Goal: Communication & Community: Ask a question

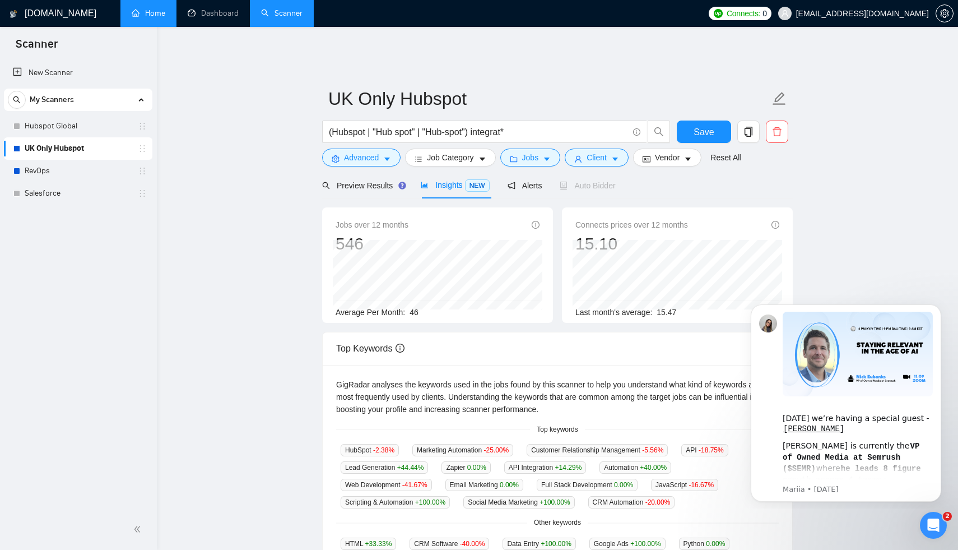
click at [161, 9] on link "Home" at bounding box center [149, 13] width 34 height 10
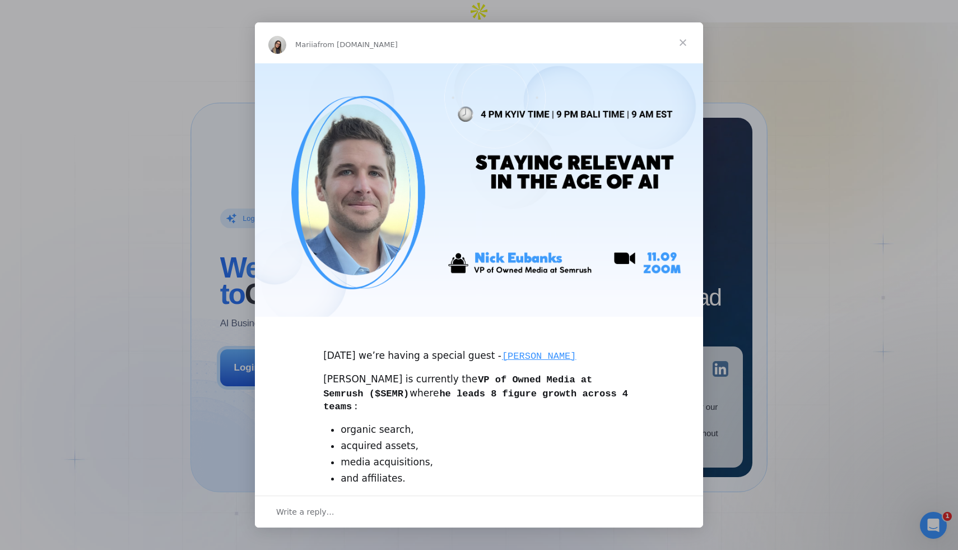
click at [684, 38] on span "Close" at bounding box center [683, 42] width 40 height 40
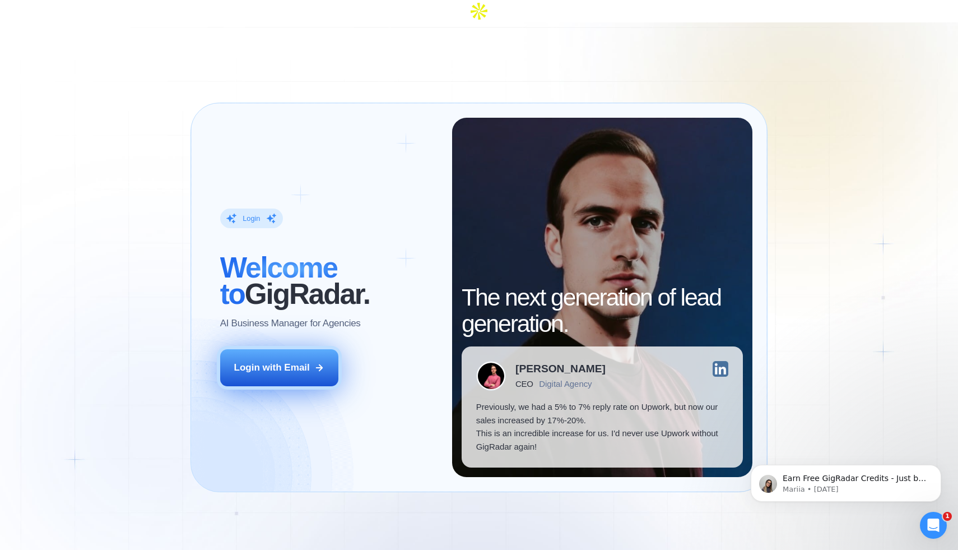
click at [300, 361] on div "Login with Email" at bounding box center [272, 367] width 76 height 13
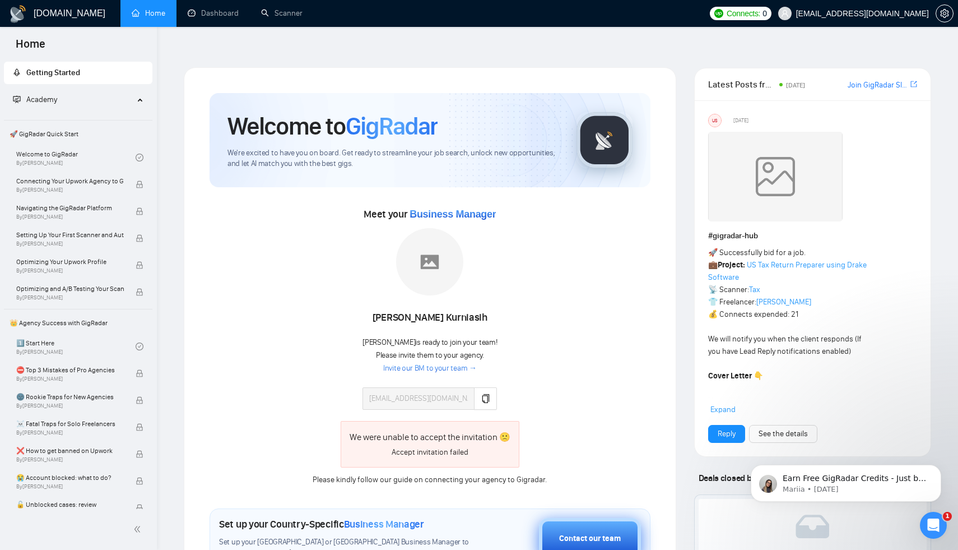
click at [585, 532] on div "Contact our team" at bounding box center [590, 538] width 62 height 12
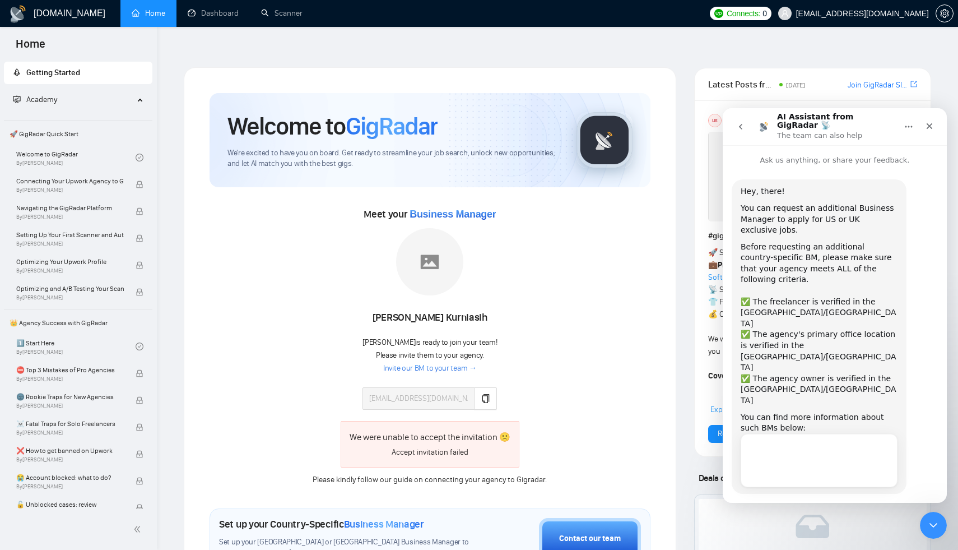
click at [810, 443] on div "Can I apply to US-only jobs?" at bounding box center [819, 449] width 133 height 12
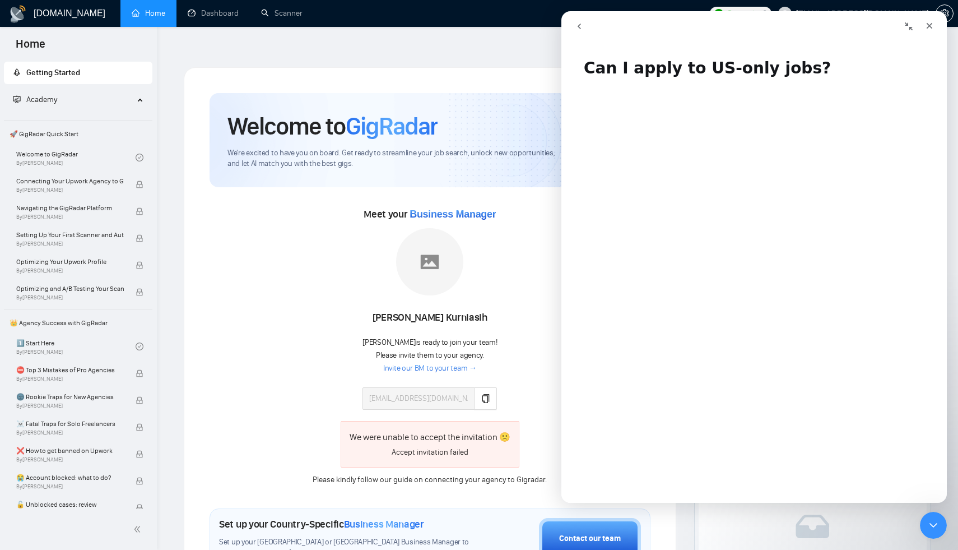
drag, startPoint x: 590, startPoint y: 29, endPoint x: 1151, endPoint y: 40, distance: 561.6
click at [590, 29] on button "go back" at bounding box center [579, 26] width 21 height 21
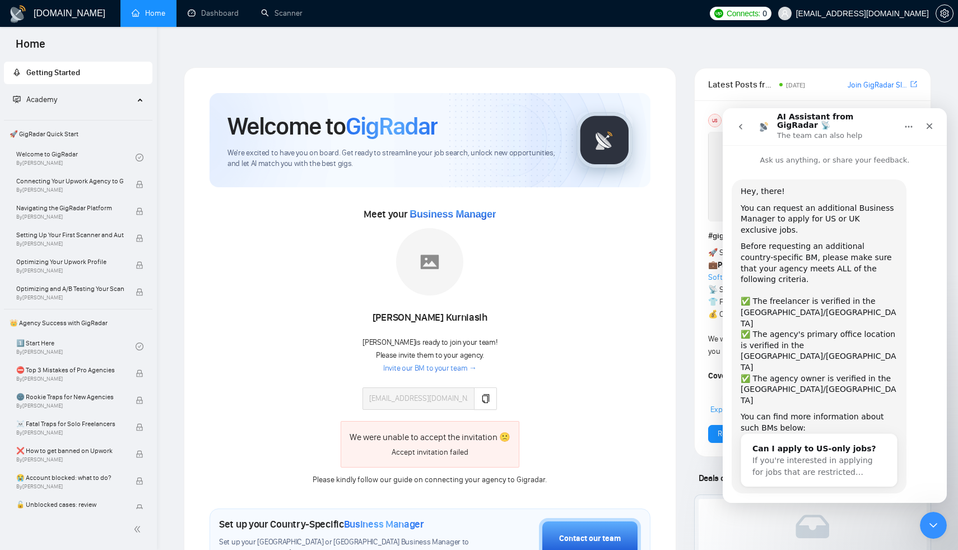
scroll to position [8, 0]
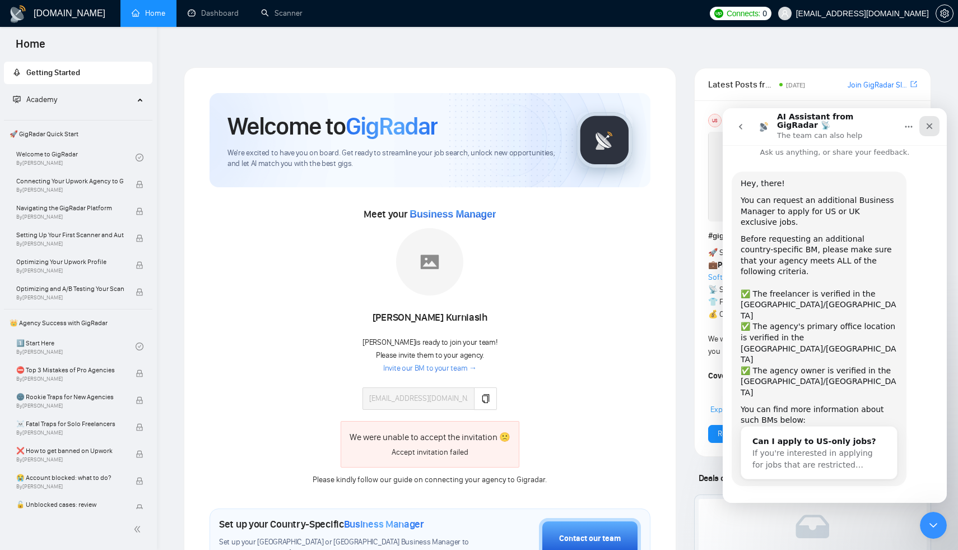
click at [930, 128] on div "Close" at bounding box center [930, 126] width 20 height 20
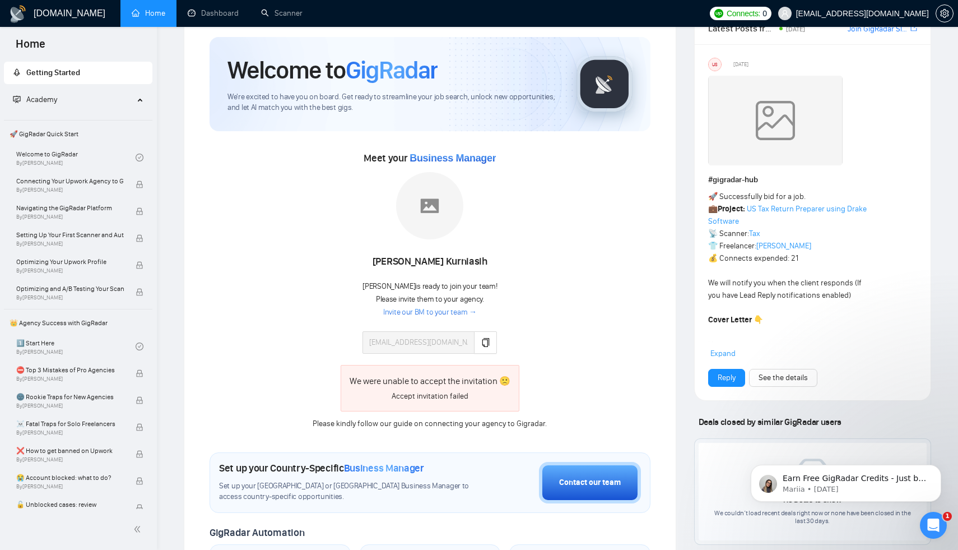
scroll to position [80, 0]
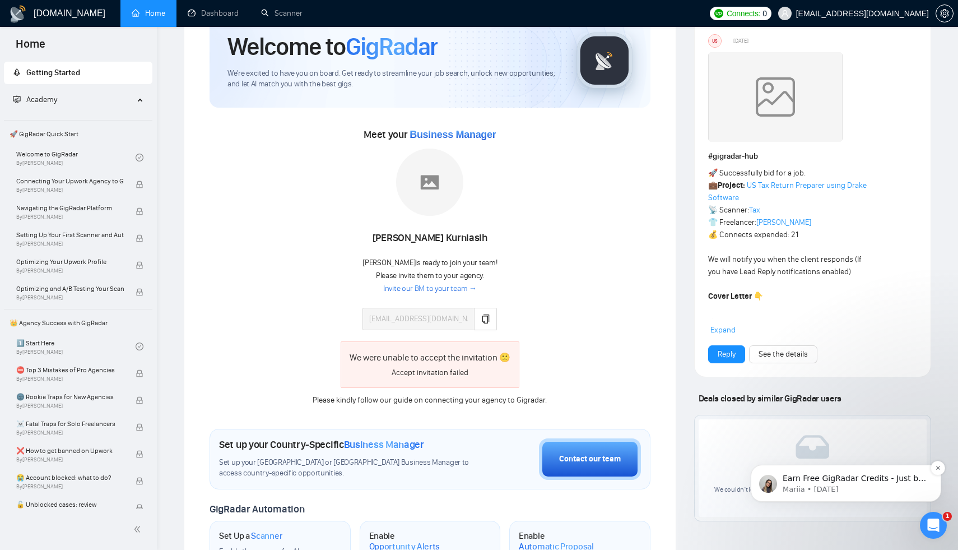
click at [815, 484] on p "Mariia • 3w ago" at bounding box center [855, 489] width 145 height 10
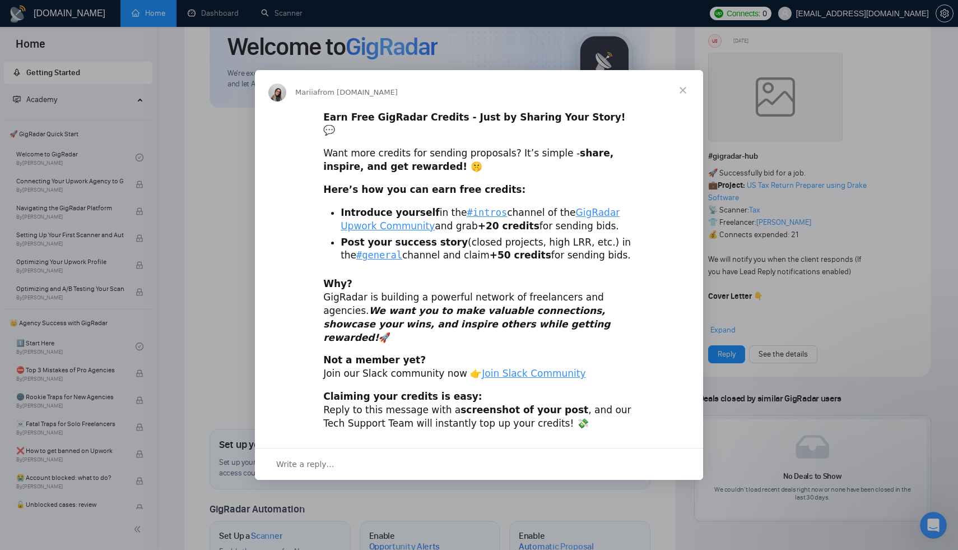
scroll to position [0, 0]
click at [941, 529] on div "Intercom messenger" at bounding box center [479, 275] width 958 height 550
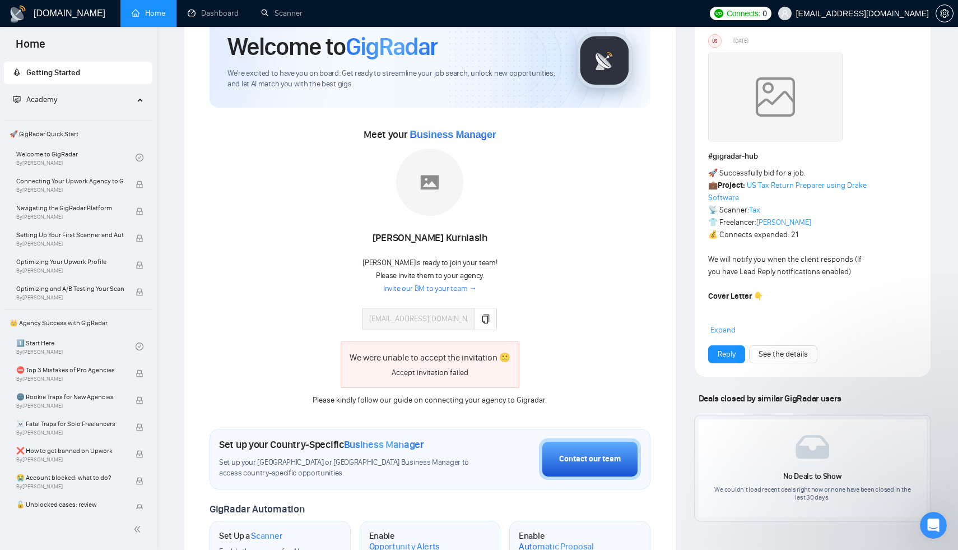
click at [943, 530] on div "Open Intercom Messenger" at bounding box center [933, 525] width 37 height 37
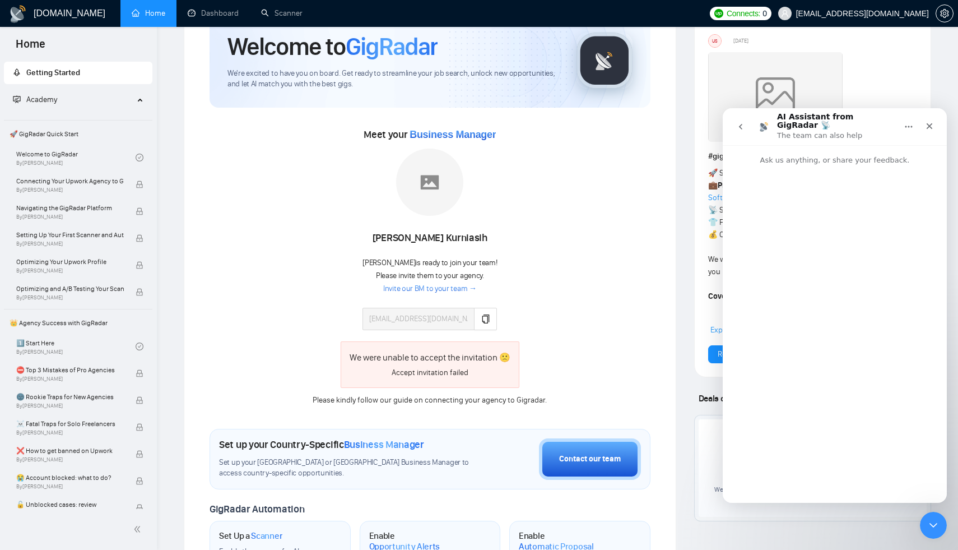
scroll to position [8, 0]
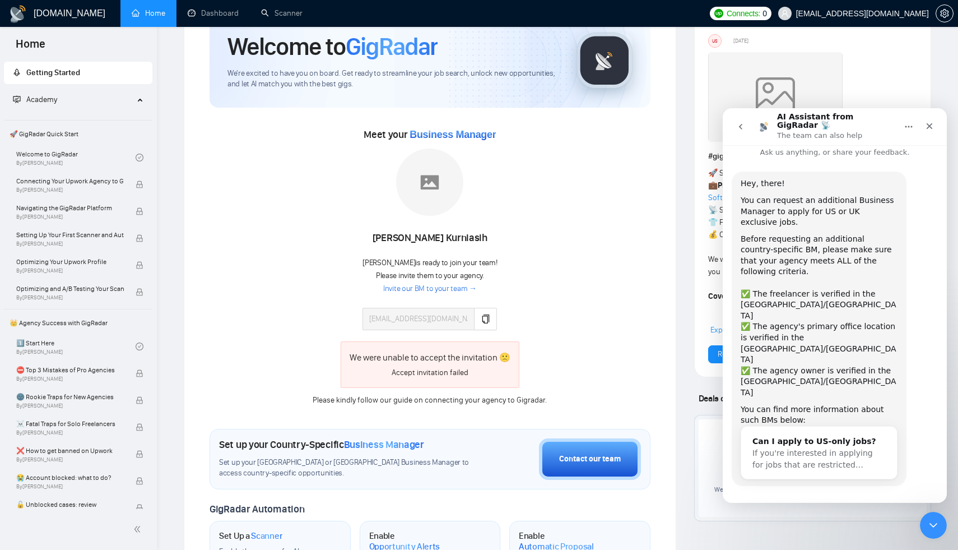
click at [744, 122] on icon "go back" at bounding box center [740, 126] width 9 height 9
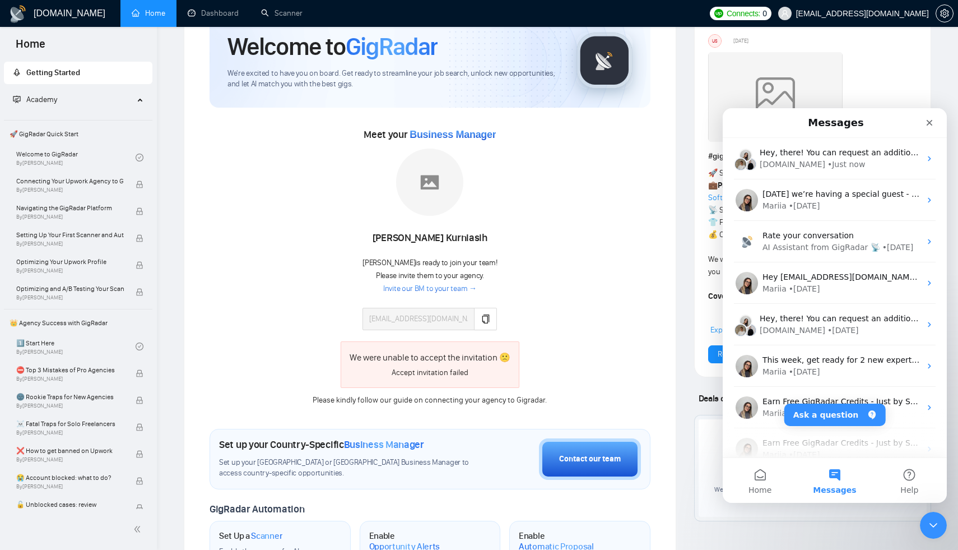
scroll to position [0, 0]
click at [844, 414] on button "Ask a question" at bounding box center [835, 414] width 101 height 22
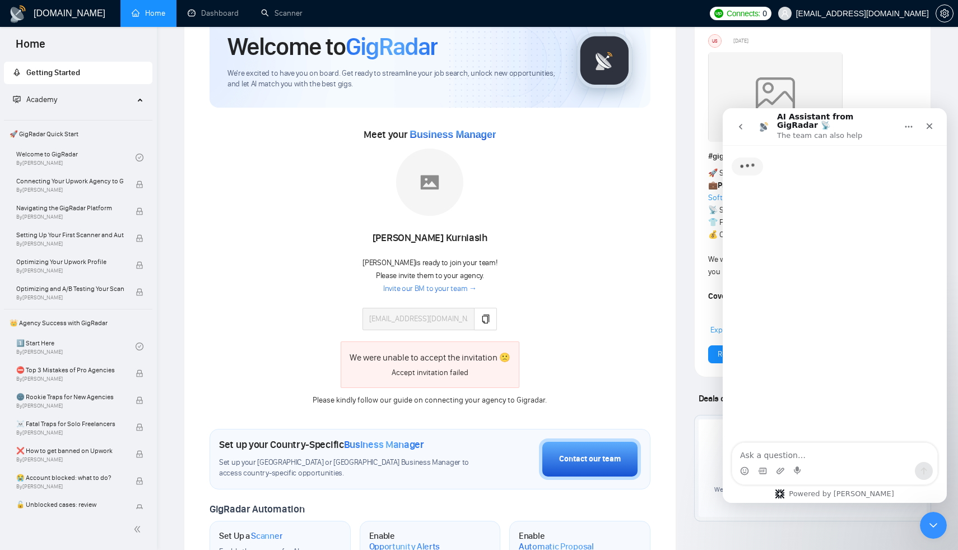
click at [804, 456] on textarea "Ask a question…" at bounding box center [834, 452] width 205 height 19
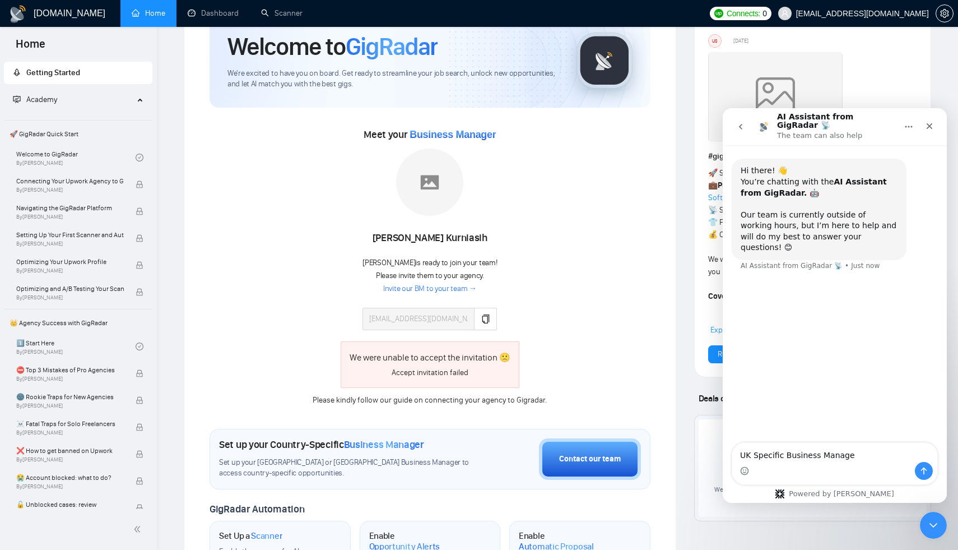
type textarea "UK Specific Business Manager"
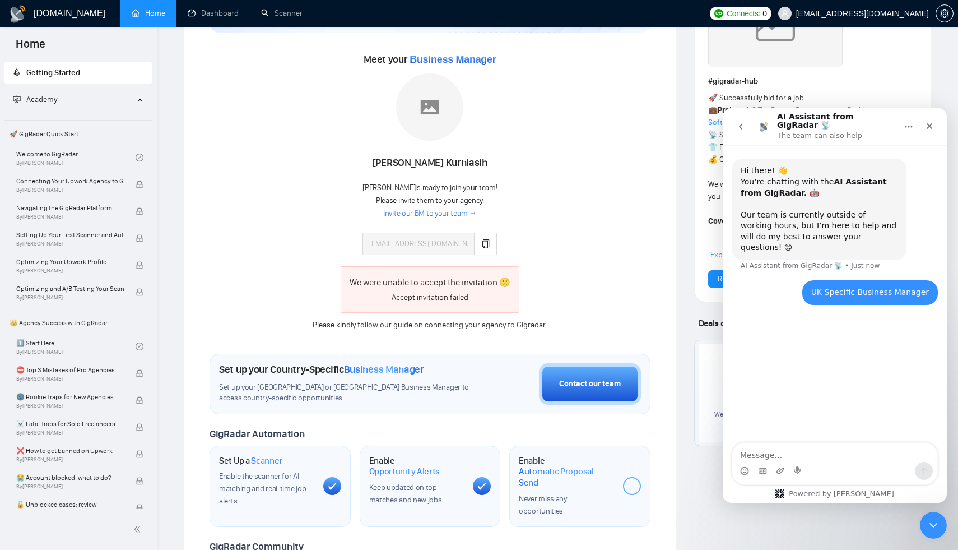
scroll to position [219, 0]
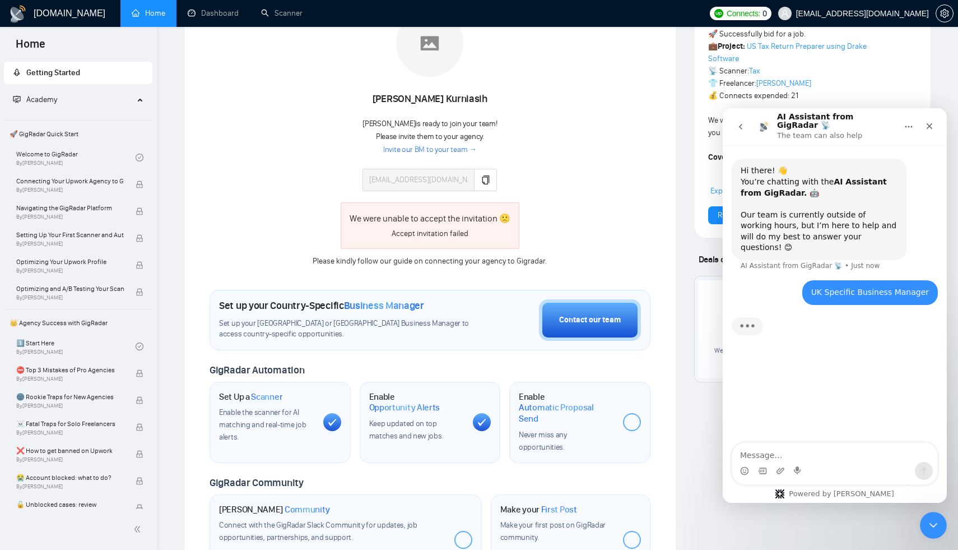
click at [635, 413] on div at bounding box center [632, 422] width 18 height 18
click at [634, 413] on div at bounding box center [632, 422] width 18 height 18
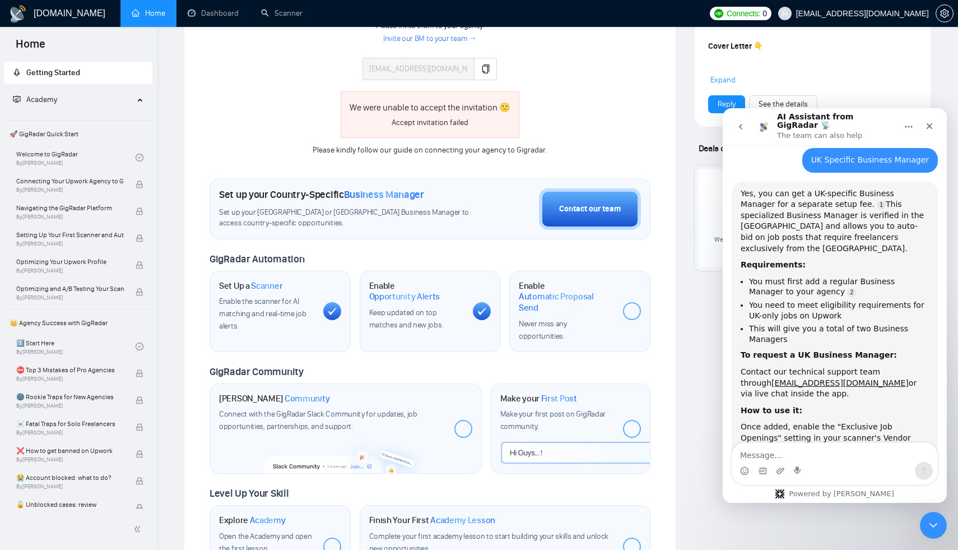
scroll to position [116, 0]
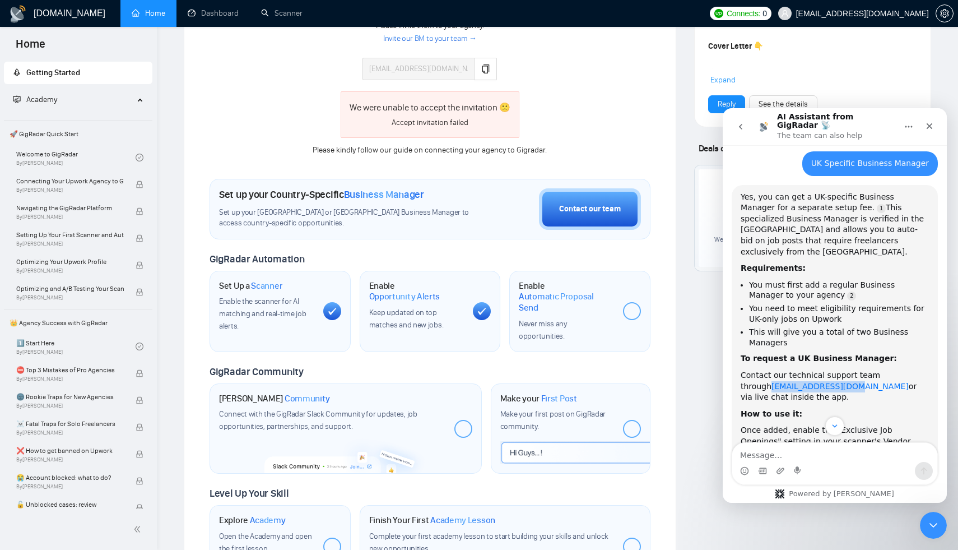
drag, startPoint x: 815, startPoint y: 359, endPoint x: 740, endPoint y: 359, distance: 75.1
click at [741, 370] on div "Contact our technical support team through support@gigradar.io or via live chat…" at bounding box center [835, 386] width 188 height 33
copy link "support@gigradar.io"
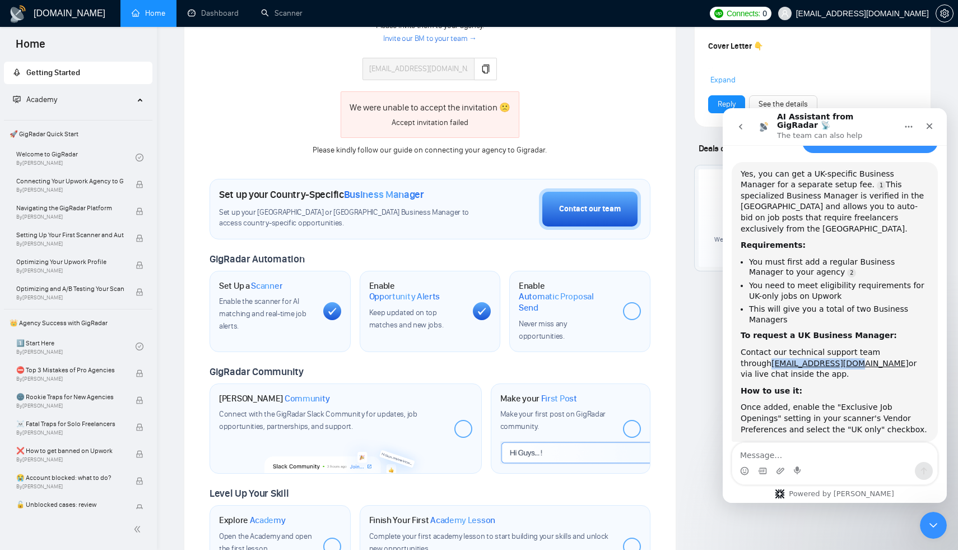
scroll to position [160, 0]
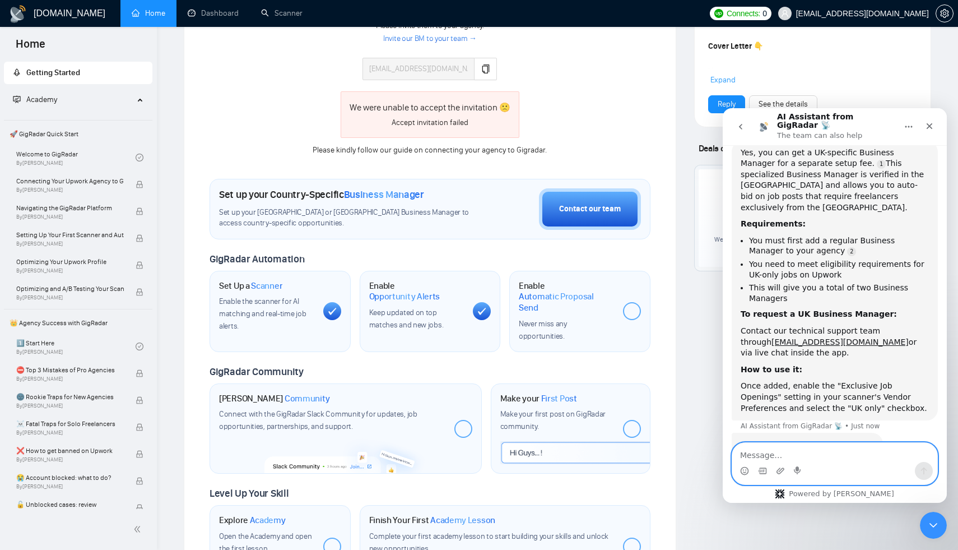
click at [828, 454] on textarea "Message…" at bounding box center [834, 452] width 205 height 19
click at [795, 458] on textarea "Message…" at bounding box center [834, 452] width 205 height 19
type textarea "yes"
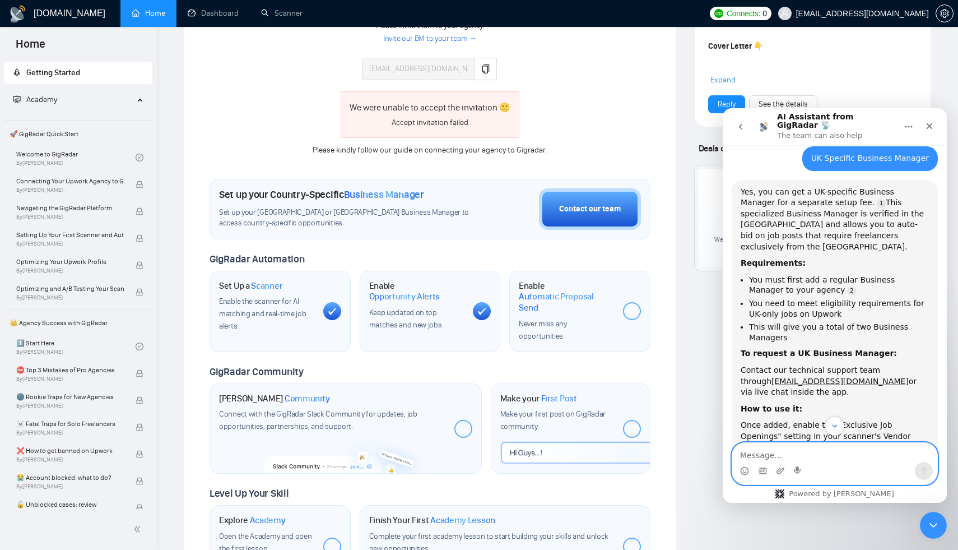
scroll to position [341, 0]
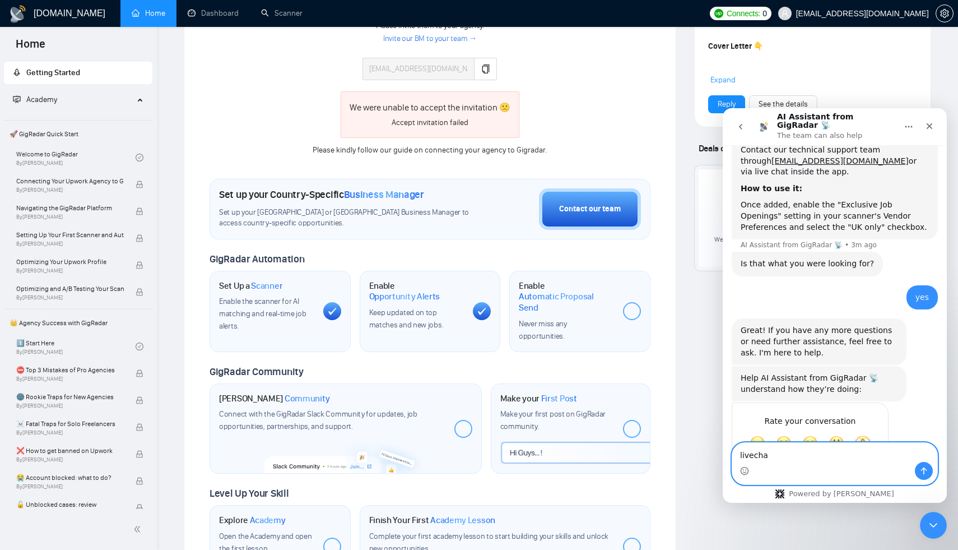
type textarea "livechat"
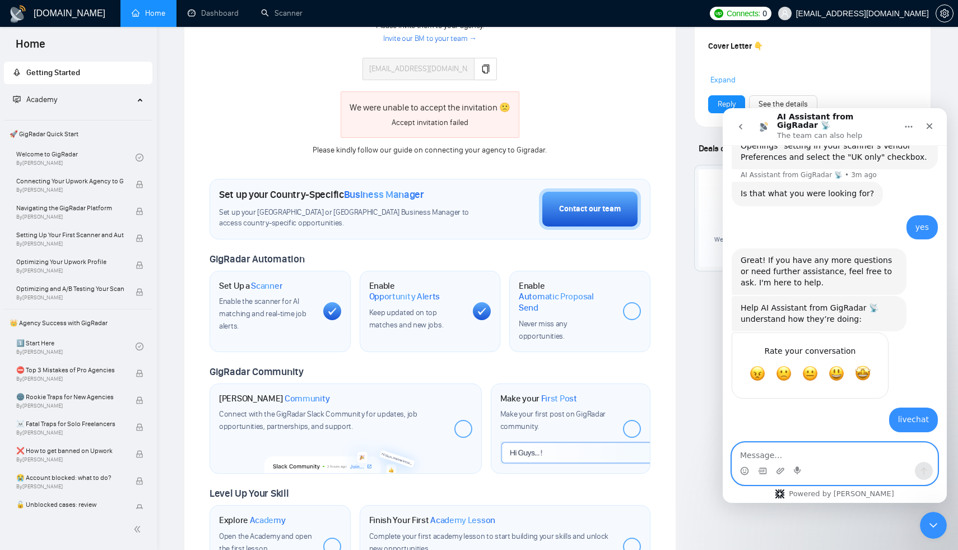
scroll to position [452, 0]
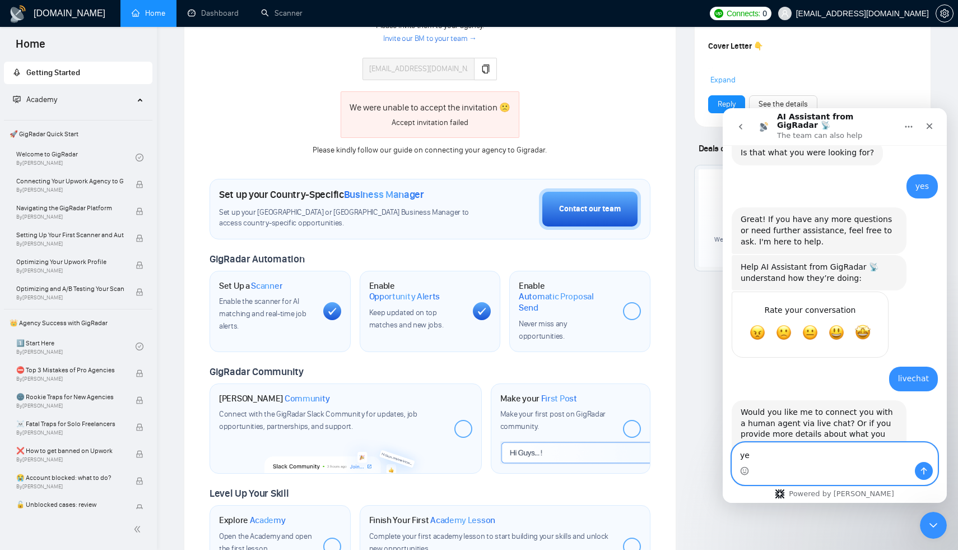
type textarea "yes"
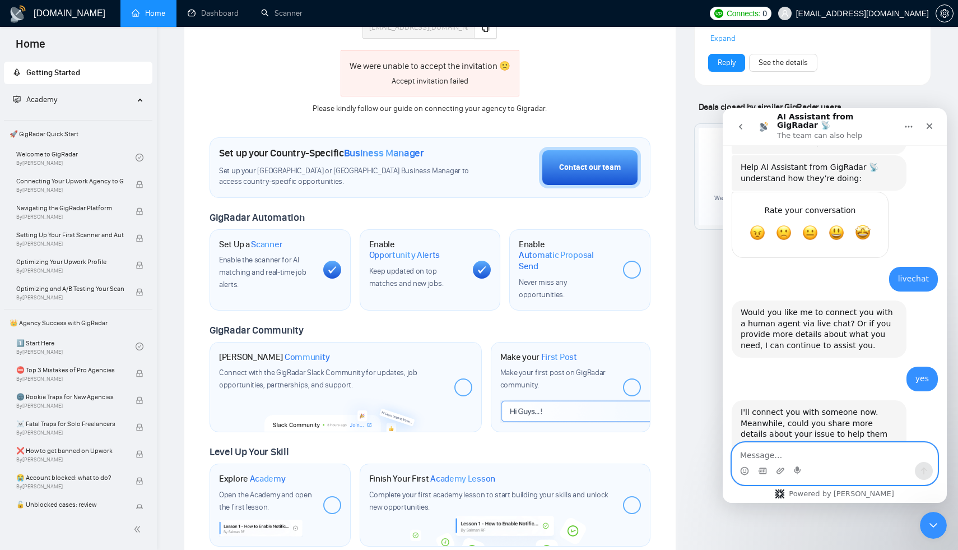
scroll to position [445, 0]
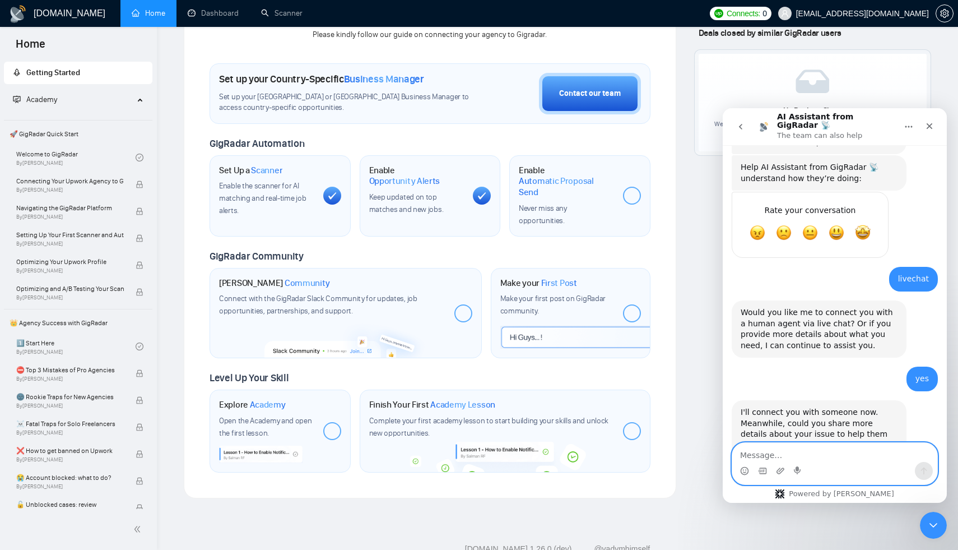
click at [758, 456] on textarea "Message…" at bounding box center [834, 452] width 205 height 19
click at [753, 448] on textarea "Message…" at bounding box center [834, 452] width 205 height 19
type textarea "n"
type textarea "Need UK business manager."
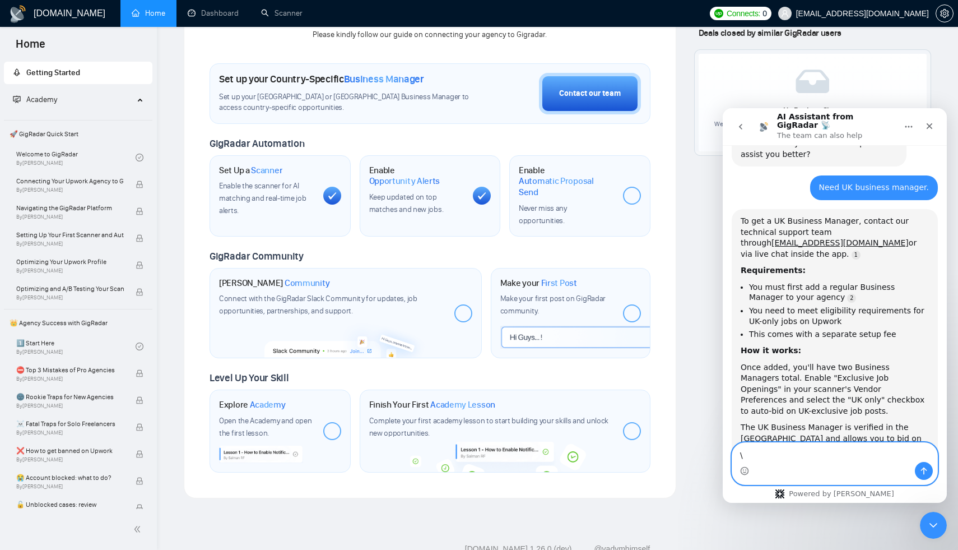
scroll to position [870, 0]
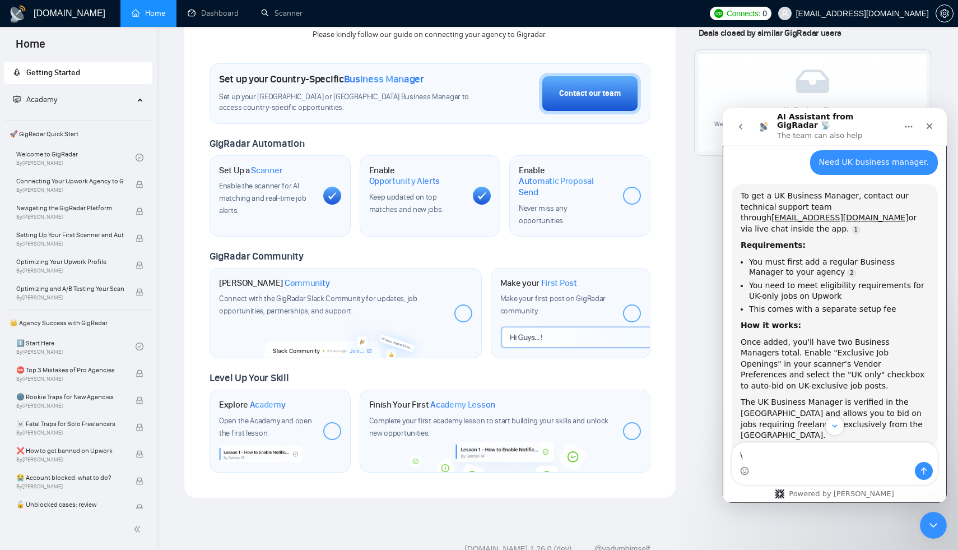
click at [787, 463] on div "Intercom messenger" at bounding box center [834, 471] width 205 height 18
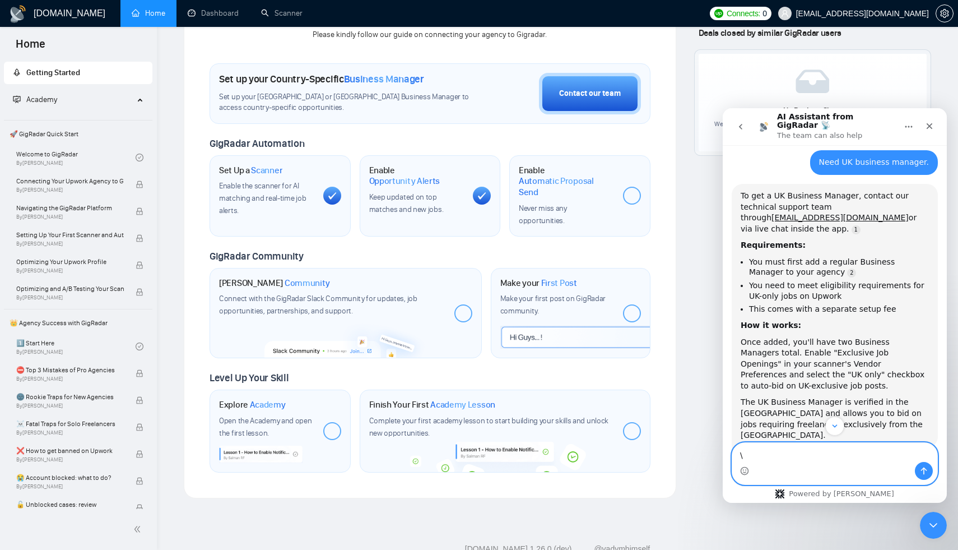
click at [778, 456] on textarea "\" at bounding box center [834, 452] width 205 height 19
click at [778, 457] on textarea "\" at bounding box center [834, 452] width 205 height 19
type textarea "\no"
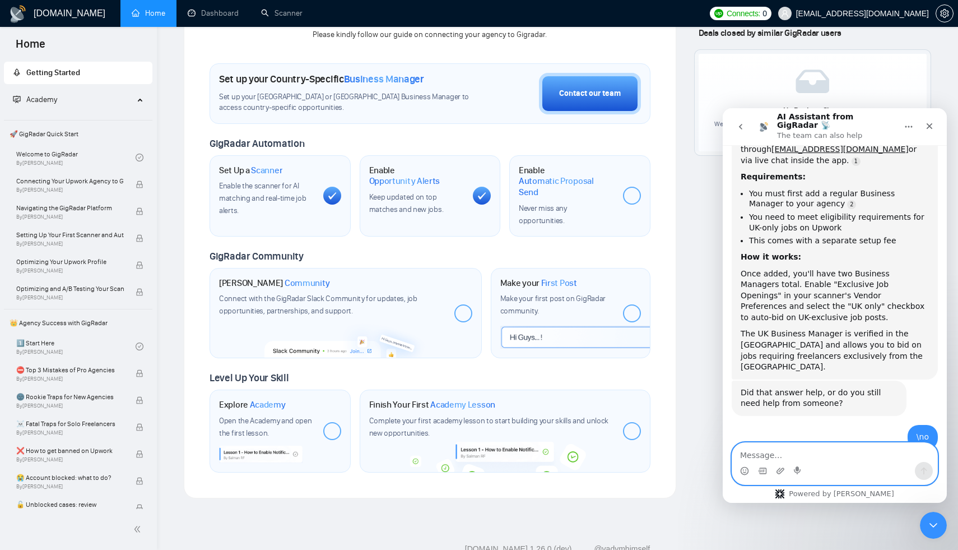
scroll to position [957, 0]
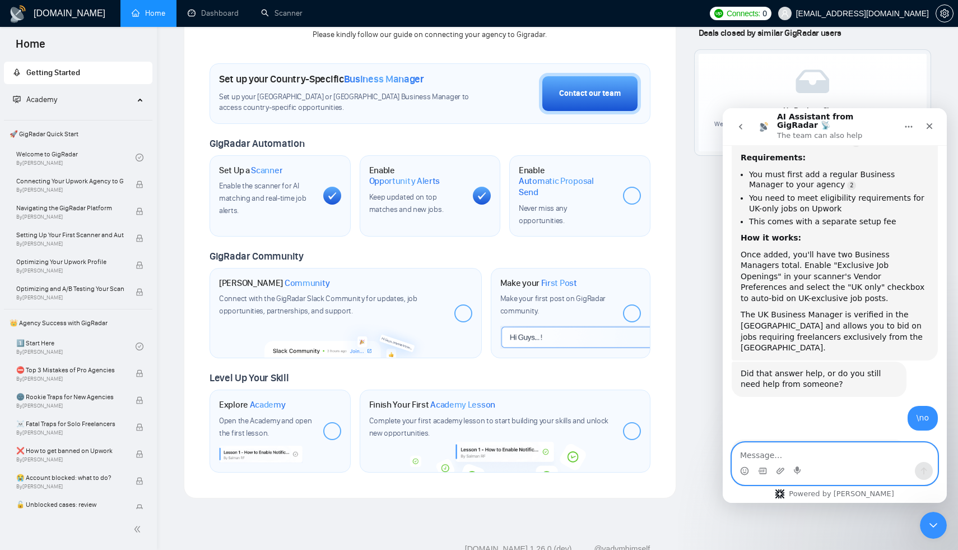
click at [804, 451] on textarea "Message…" at bounding box center [834, 452] width 205 height 19
type textarea "no"
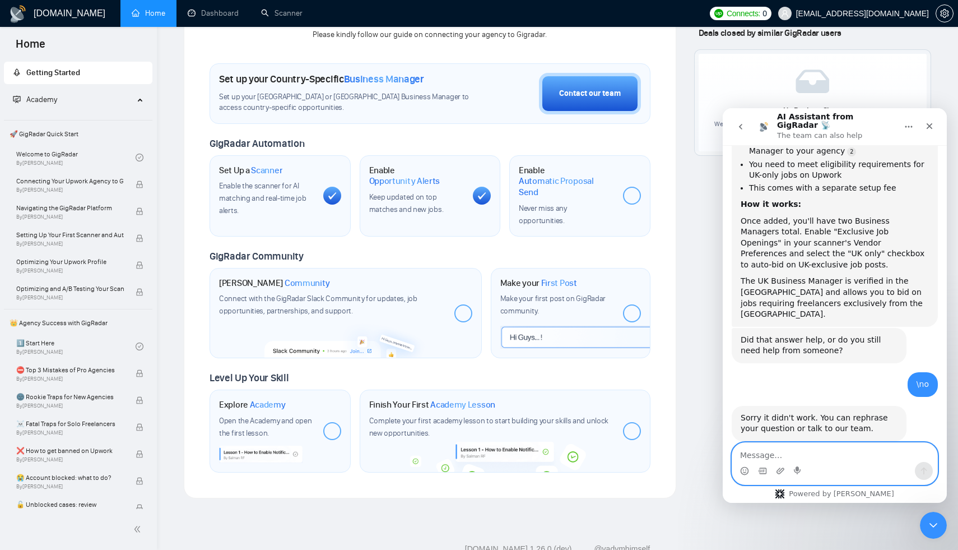
scroll to position [1027, 0]
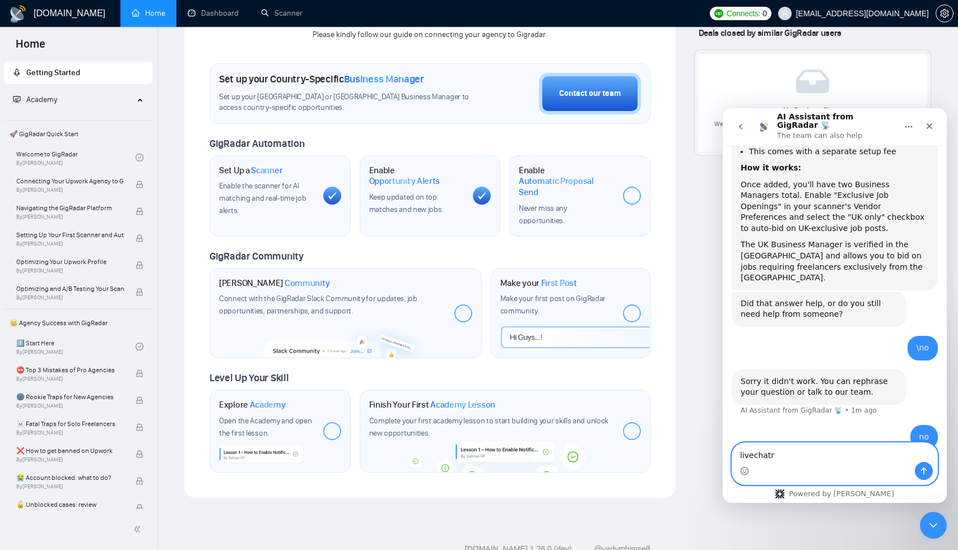
type textarea "livechat"
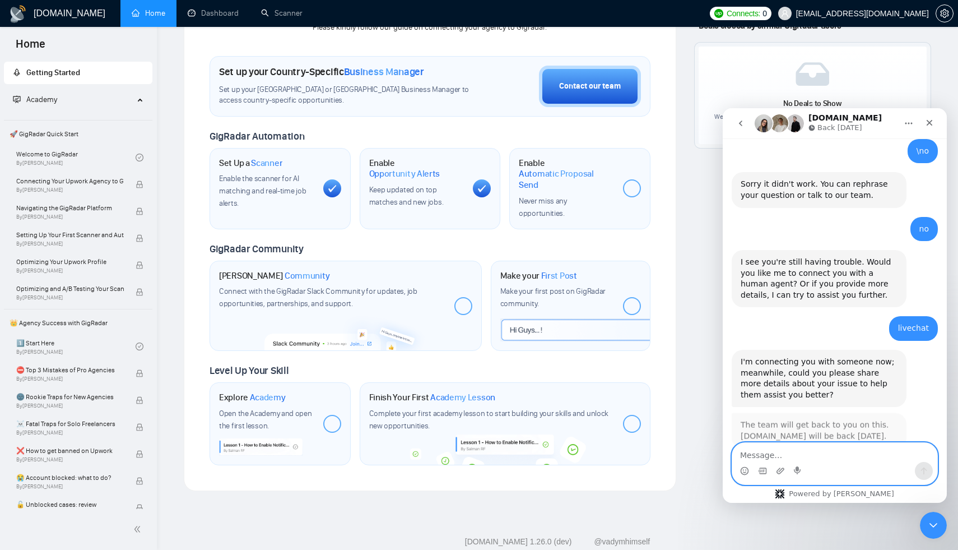
scroll to position [1225, 0]
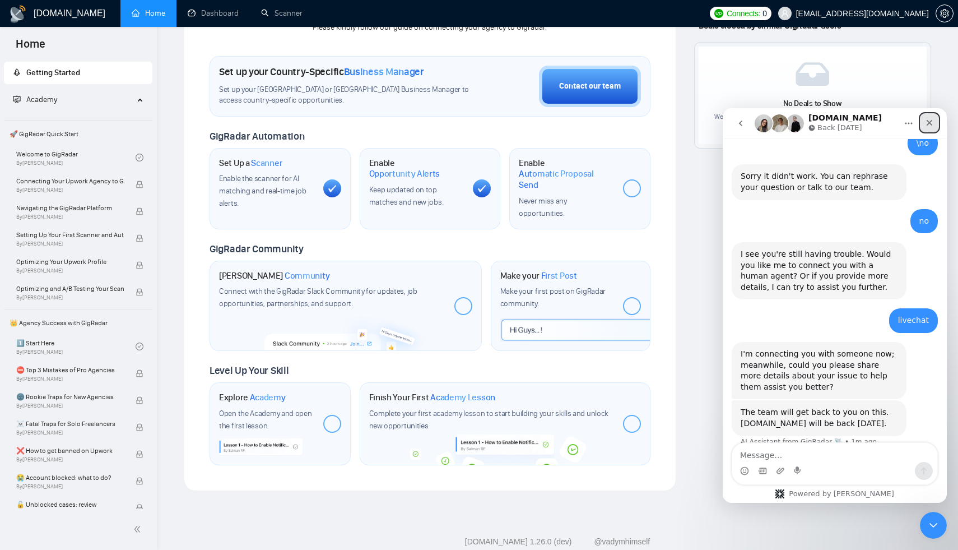
click at [926, 128] on div "Close" at bounding box center [930, 123] width 20 height 20
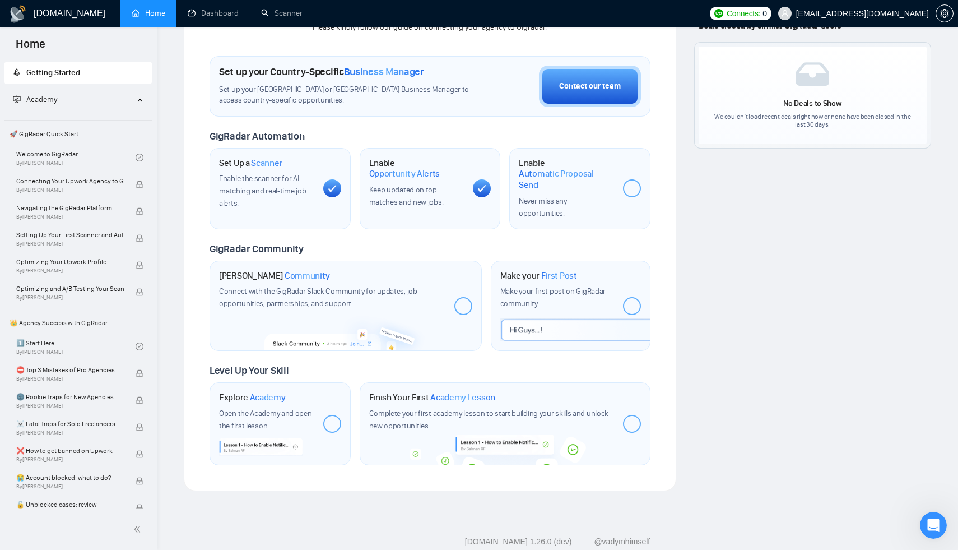
click at [62, 94] on span "Academy" at bounding box center [73, 100] width 121 height 22
